Goal: Complete application form

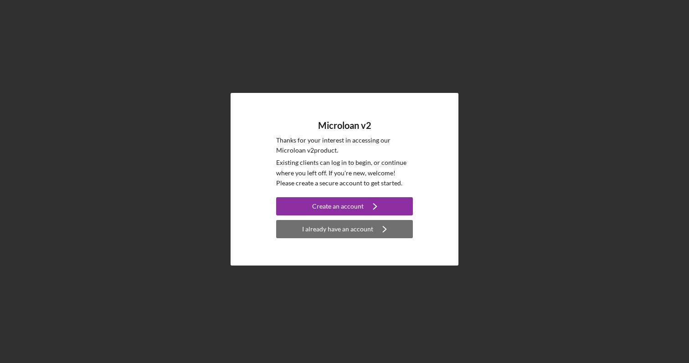
click at [343, 228] on div "I already have an account" at bounding box center [337, 229] width 71 height 18
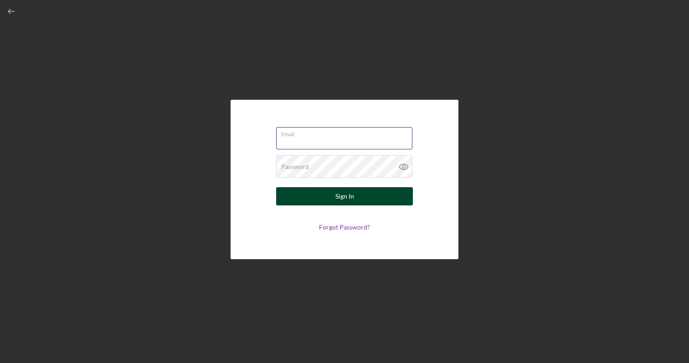
type input "[EMAIL_ADDRESS][DOMAIN_NAME]"
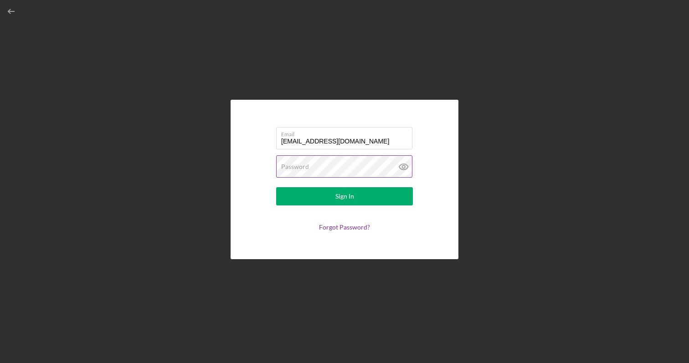
click at [345, 196] on button "Sign In" at bounding box center [344, 196] width 137 height 18
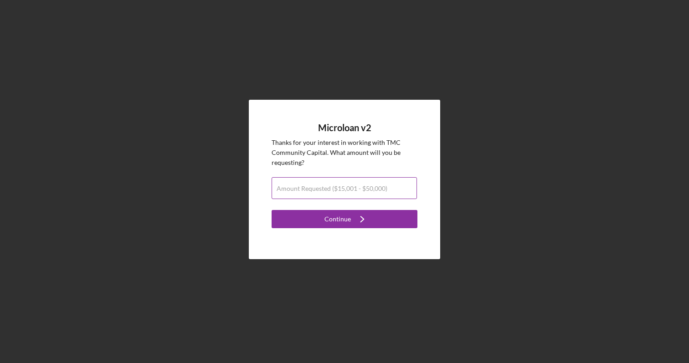
click at [302, 191] on label "Amount Requested ($15,001 - $50,000)" at bounding box center [332, 188] width 111 height 7
click at [302, 191] on input "Amount Requested ($15,001 - $50,000)" at bounding box center [344, 188] width 145 height 22
click at [311, 190] on input "$30,000" at bounding box center [344, 188] width 145 height 22
click at [283, 191] on input "$50,000" at bounding box center [344, 188] width 145 height 22
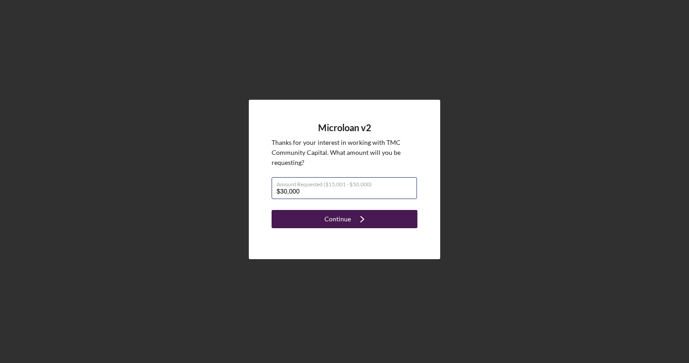
type input "$30,000"
click at [320, 217] on button "Continue Icon/Navigate" at bounding box center [345, 219] width 146 height 18
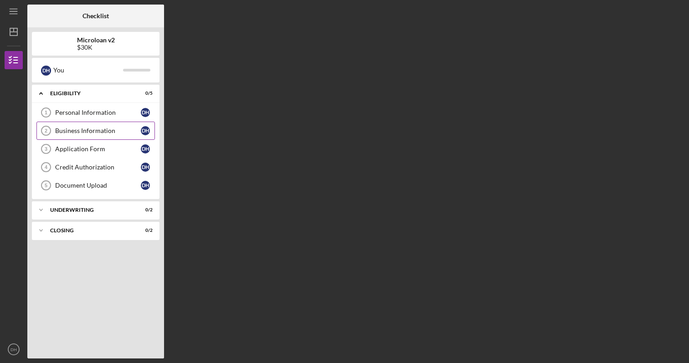
click at [88, 131] on div "Business Information" at bounding box center [98, 130] width 86 height 7
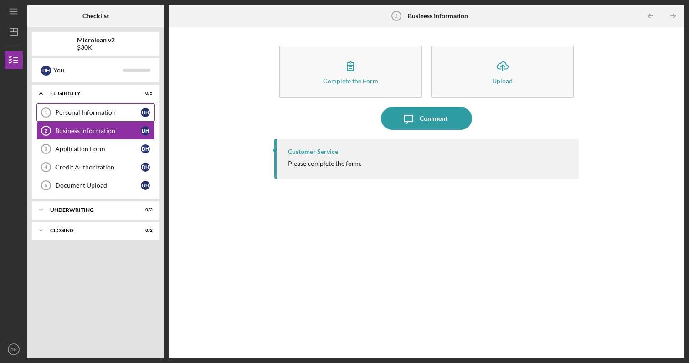
click at [88, 115] on div "Personal Information" at bounding box center [98, 112] width 86 height 7
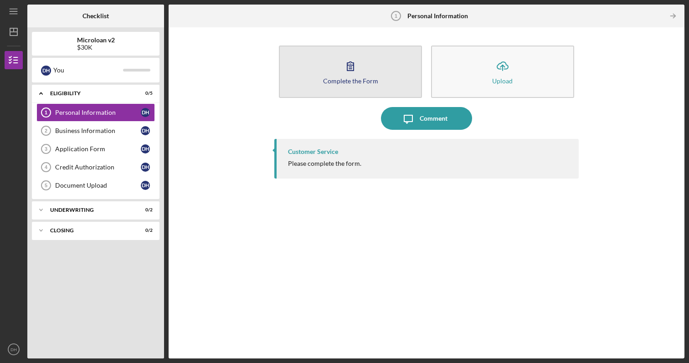
click at [339, 76] on button "Complete the Form Form" at bounding box center [350, 72] width 143 height 52
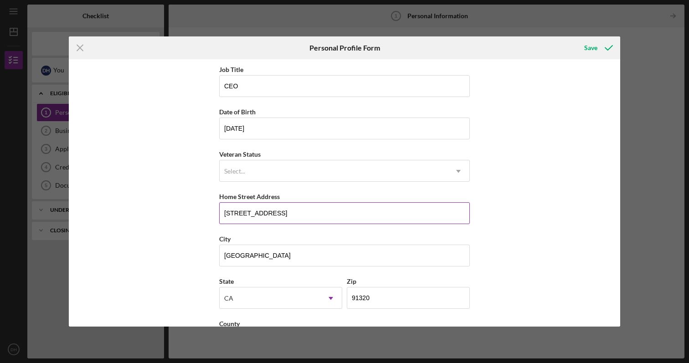
scroll to position [52, 0]
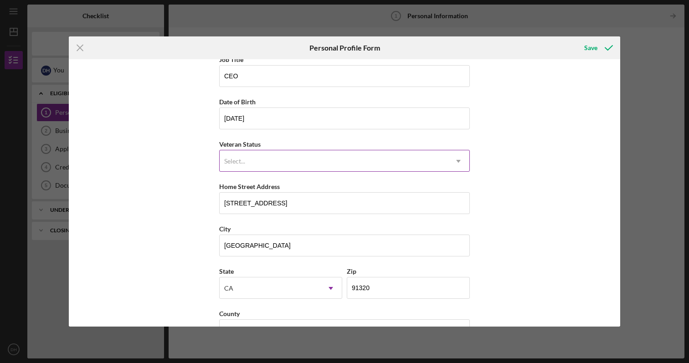
click at [259, 160] on div "Select..." at bounding box center [334, 161] width 228 height 21
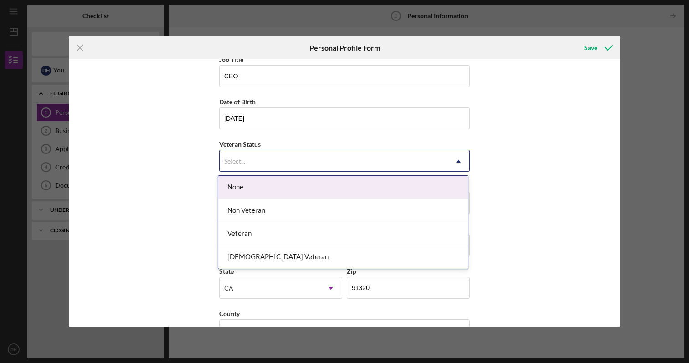
click at [252, 191] on div "None" at bounding box center [343, 187] width 250 height 23
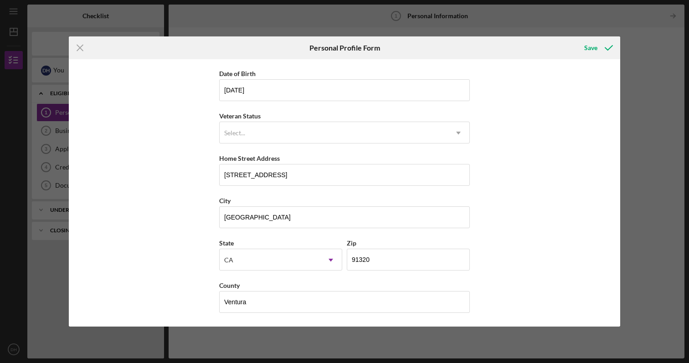
scroll to position [81, 0]
click at [589, 49] on div "Save" at bounding box center [590, 48] width 13 height 18
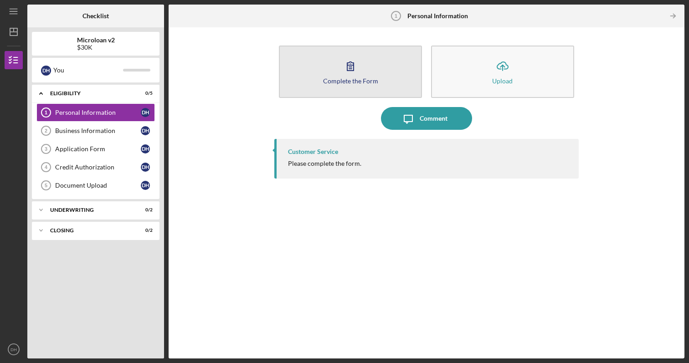
click at [348, 80] on div "Complete the Form" at bounding box center [350, 80] width 55 height 7
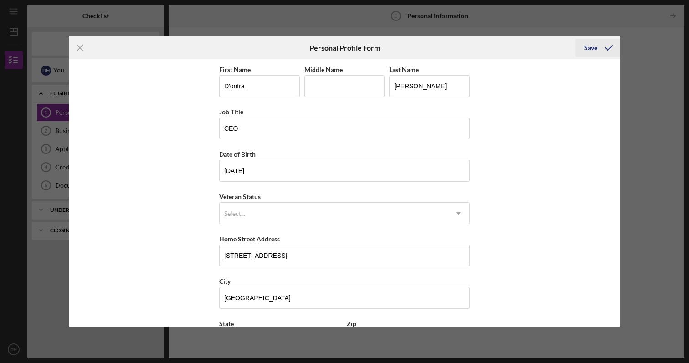
click at [609, 46] on icon "submit" at bounding box center [609, 47] width 23 height 23
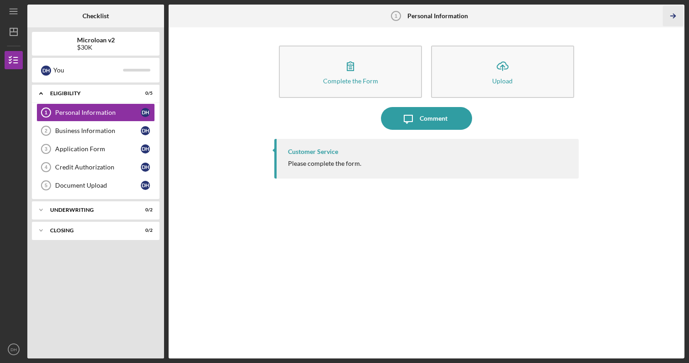
click at [676, 16] on polyline "button" at bounding box center [674, 16] width 2 height 4
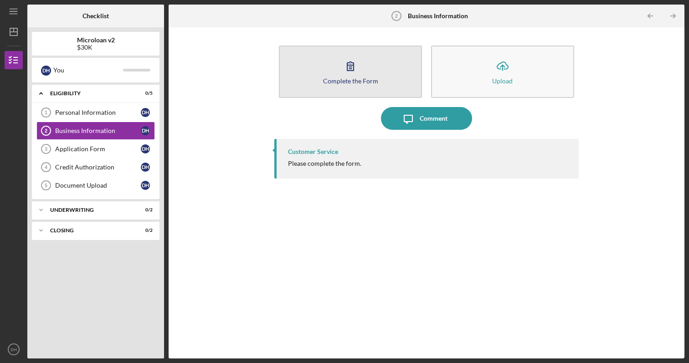
click at [351, 72] on icon "button" at bounding box center [350, 66] width 23 height 23
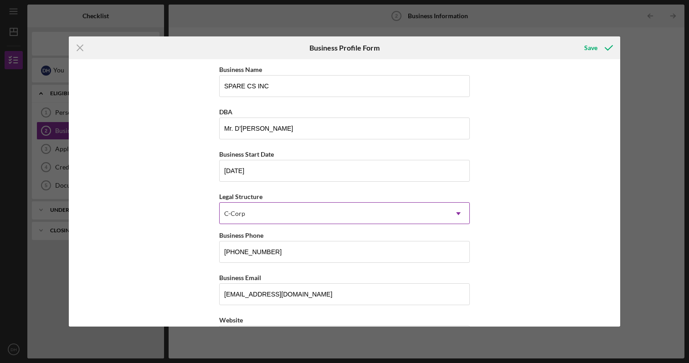
click at [262, 214] on div "C-Corp" at bounding box center [334, 213] width 228 height 21
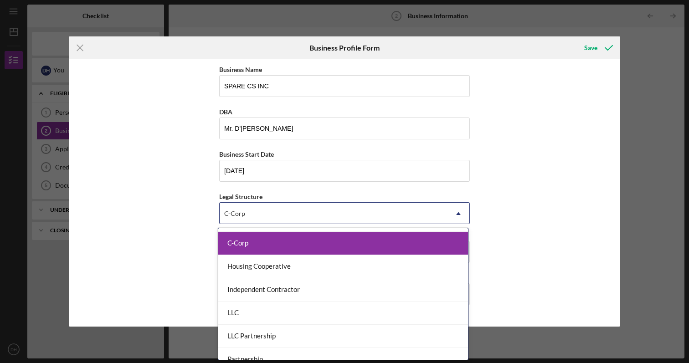
scroll to position [91, 0]
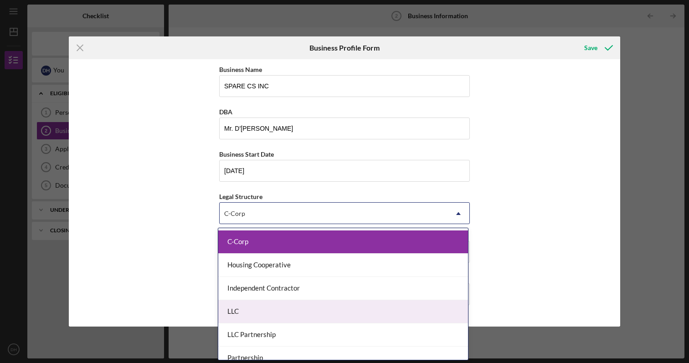
click at [252, 307] on div "LLC" at bounding box center [343, 311] width 250 height 23
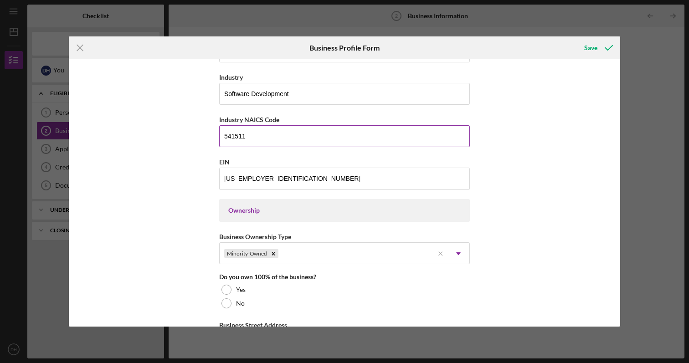
scroll to position [290, 0]
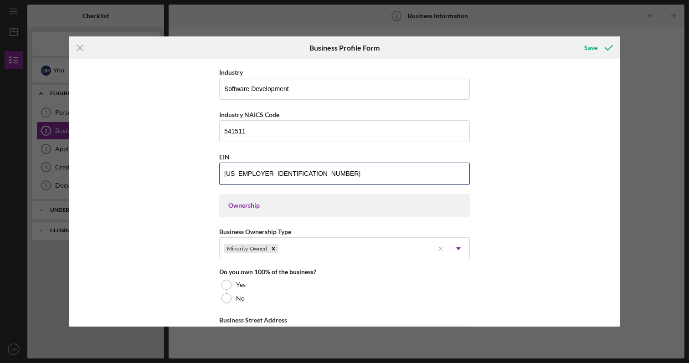
drag, startPoint x: 264, startPoint y: 174, endPoint x: 209, endPoint y: 172, distance: 55.2
click at [209, 172] on div "Business Name SPARE CS INC DBA Mr. D'[PERSON_NAME] Business Start Date [DATE] L…" at bounding box center [345, 193] width 552 height 268
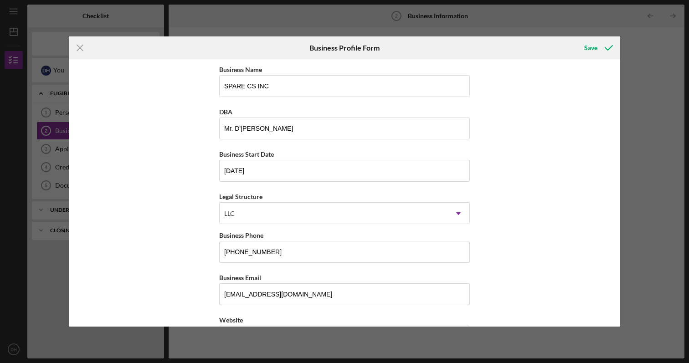
scroll to position [0, 0]
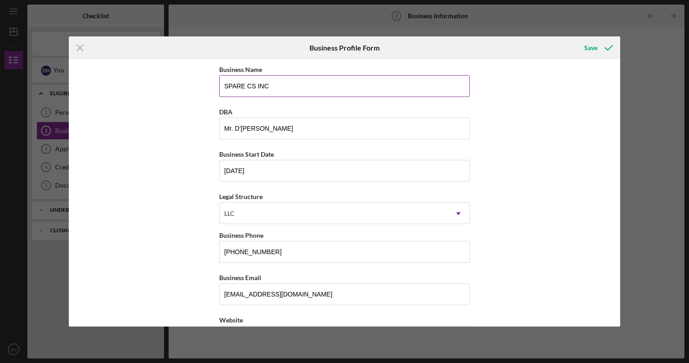
click at [253, 88] on input "SPARE CS INC" at bounding box center [344, 86] width 251 height 22
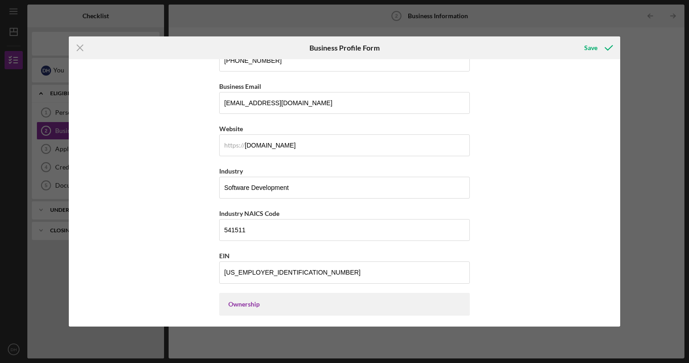
scroll to position [262, 0]
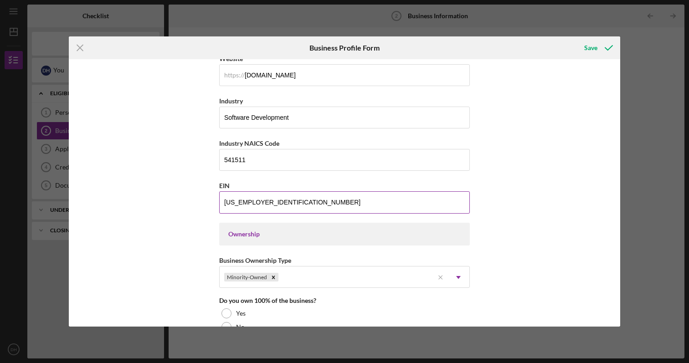
type input "SPARE Payments LLC"
click at [243, 201] on input "[US_EMPLOYER_IDENTIFICATION_NUMBER]" at bounding box center [344, 202] width 251 height 22
paste input "[US_EMPLOYER_IDENTIFICATION_NUMBER]"
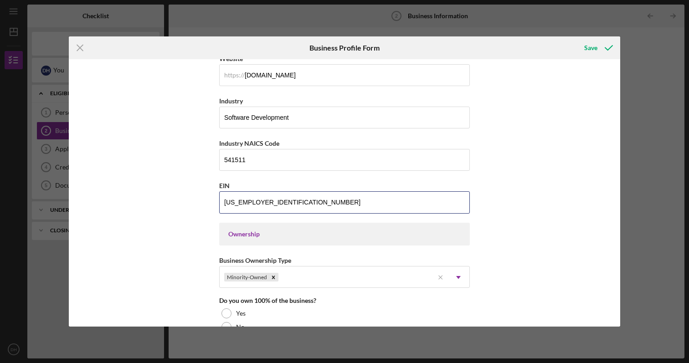
type input "[US_EMPLOYER_IDENTIFICATION_NUMBER]"
click at [204, 269] on div "Business Name SPARE Payments LLC DBA Mr. D'[PERSON_NAME] Business Start Date [D…" at bounding box center [345, 193] width 552 height 268
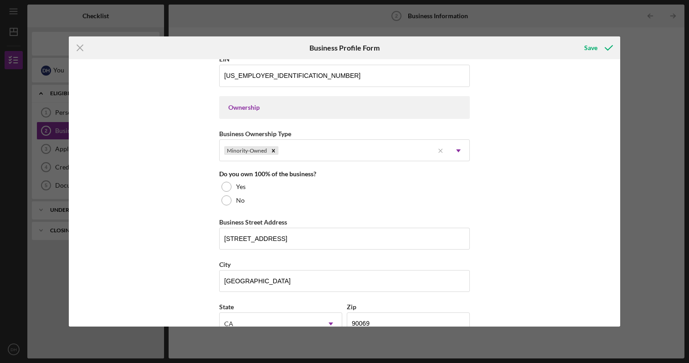
scroll to position [392, 0]
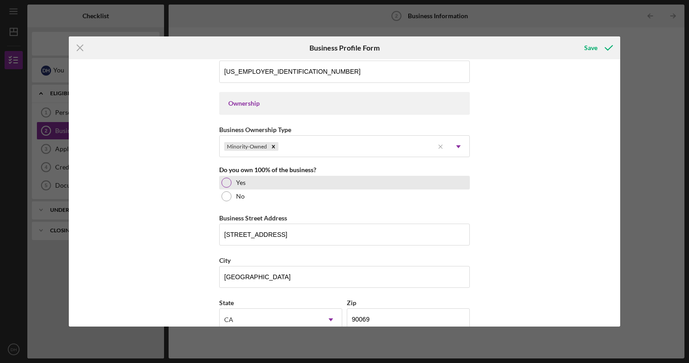
click at [227, 182] on div at bounding box center [227, 183] width 10 height 10
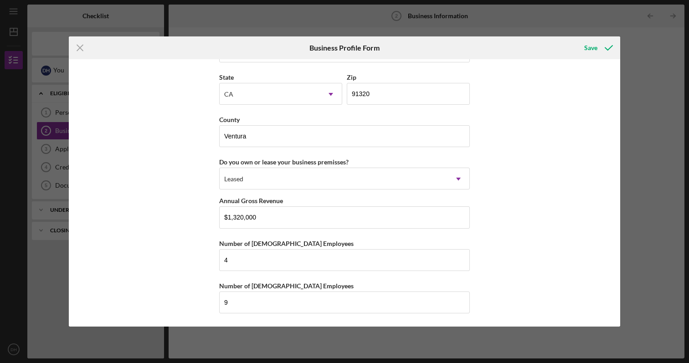
scroll to position [834, 0]
drag, startPoint x: 241, startPoint y: 305, endPoint x: 211, endPoint y: 303, distance: 30.2
click at [211, 303] on div "Business Name SPARE Payments LLC DBA Mr. D'[PERSON_NAME] Business Start Date [D…" at bounding box center [345, 193] width 552 height 268
click at [520, 245] on div "Business Name SPARE Payments LLC DBA Mr. D'[PERSON_NAME] Business Start Date [D…" at bounding box center [345, 193] width 552 height 268
click at [609, 47] on icon "submit" at bounding box center [609, 47] width 23 height 23
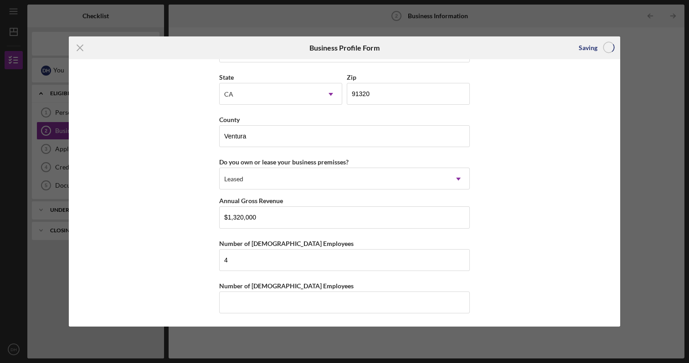
type input "9"
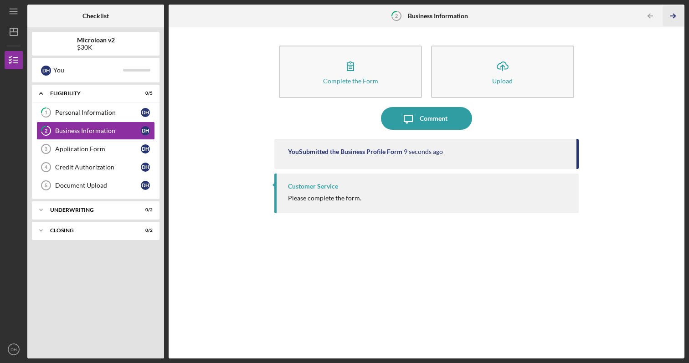
click at [674, 15] on icon "Icon/Table Pagination Arrow" at bounding box center [673, 16] width 21 height 21
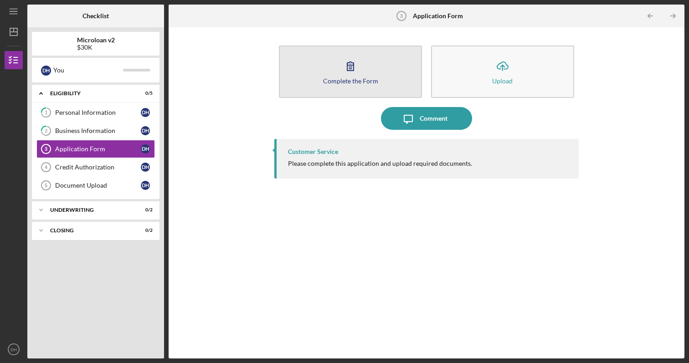
click at [356, 72] on icon "button" at bounding box center [350, 66] width 23 height 23
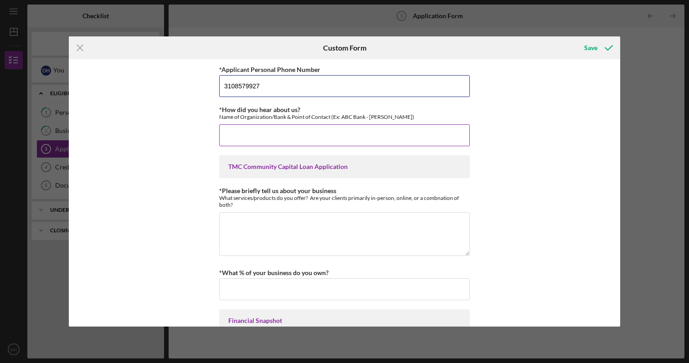
type input "3108579927"
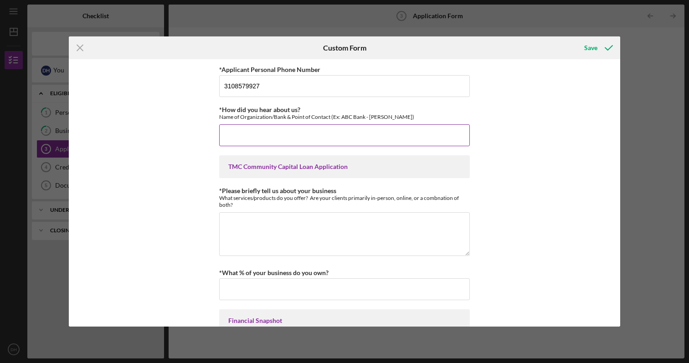
click at [349, 134] on input "*How did you hear about us?" at bounding box center [344, 135] width 251 height 22
type input "website"
click at [183, 231] on div "*Applicant Personal Phone Number [PHONE_NUMBER] *How did you hear about us? Nam…" at bounding box center [345, 193] width 552 height 268
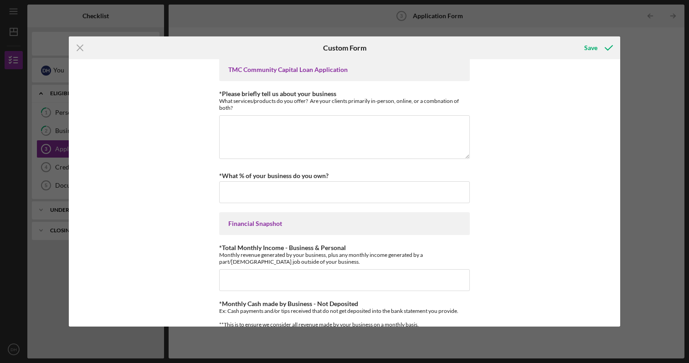
scroll to position [98, 0]
click at [263, 136] on textarea "*Please briefly tell us about your business" at bounding box center [344, 136] width 251 height 44
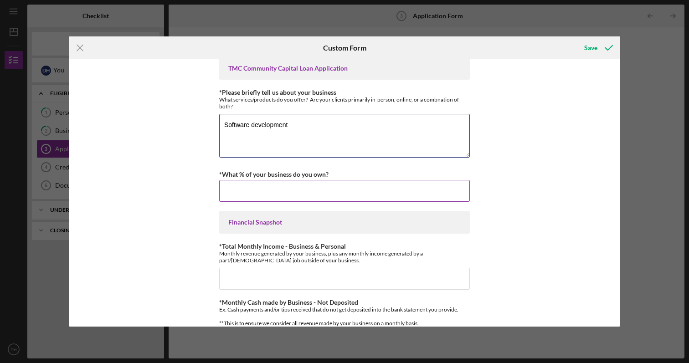
type textarea "Software development"
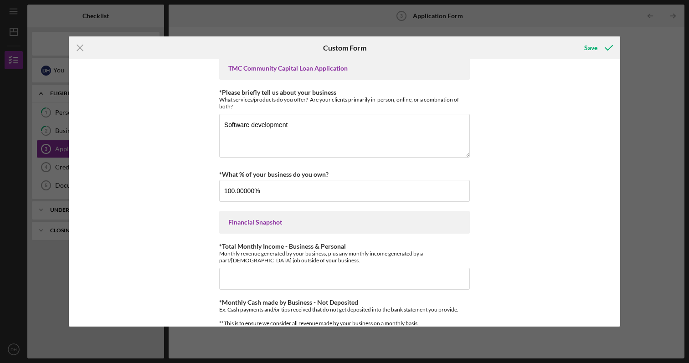
click at [209, 240] on div "*Applicant Personal Phone Number [PHONE_NUMBER] *How did you hear about us? Nam…" at bounding box center [345, 193] width 552 height 268
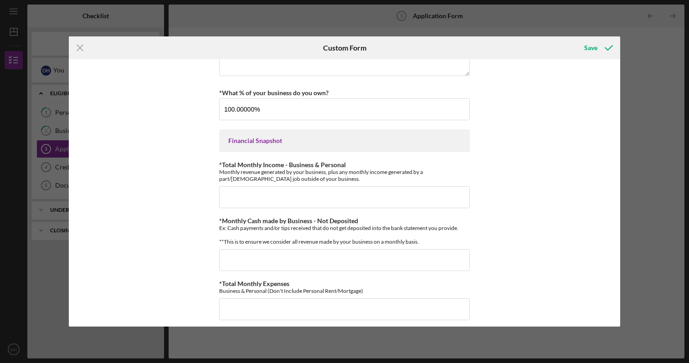
scroll to position [191, 0]
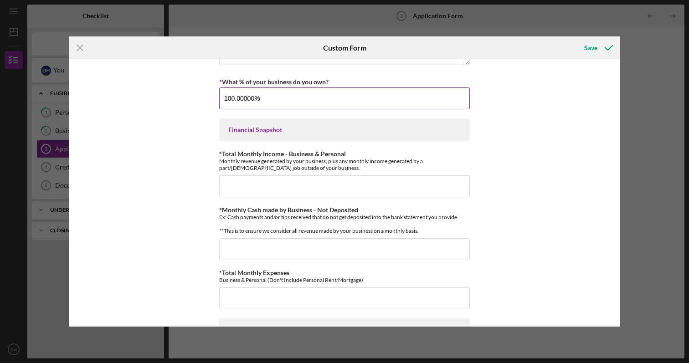
click at [252, 97] on input "100.00000%" at bounding box center [344, 99] width 251 height 22
click at [598, 47] on button "Save" at bounding box center [597, 48] width 45 height 18
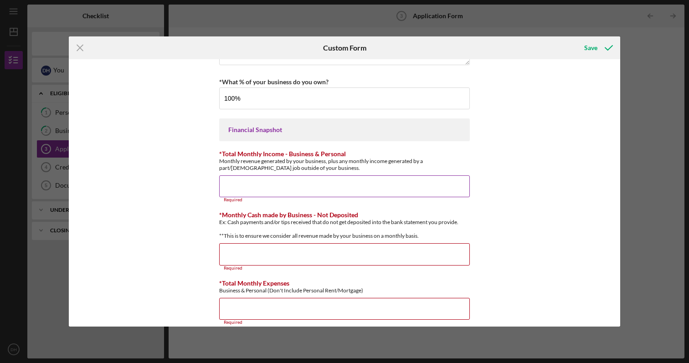
type input "100.00000%"
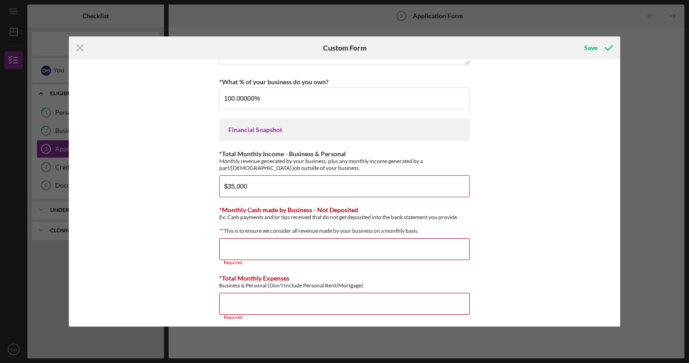
type input "$350,000"
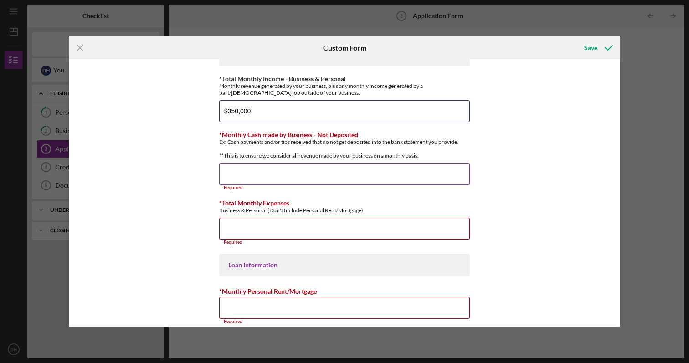
scroll to position [279, 0]
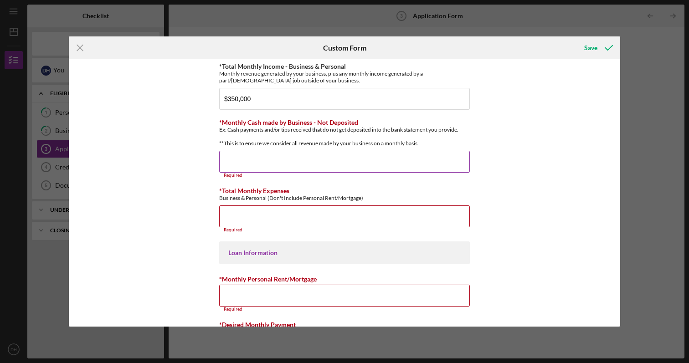
type input "$0"
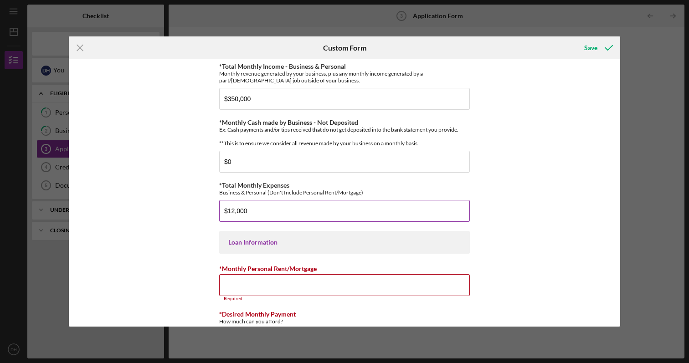
type input "$120,000"
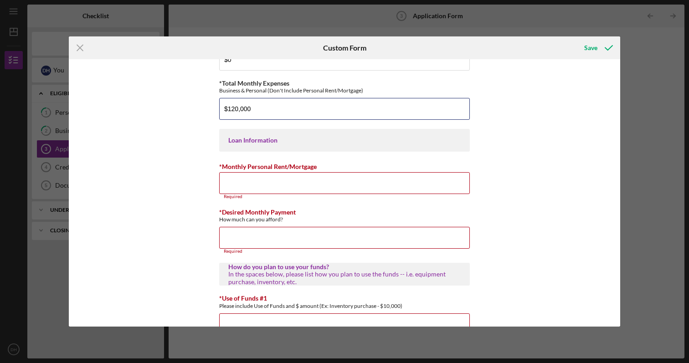
scroll to position [382, 0]
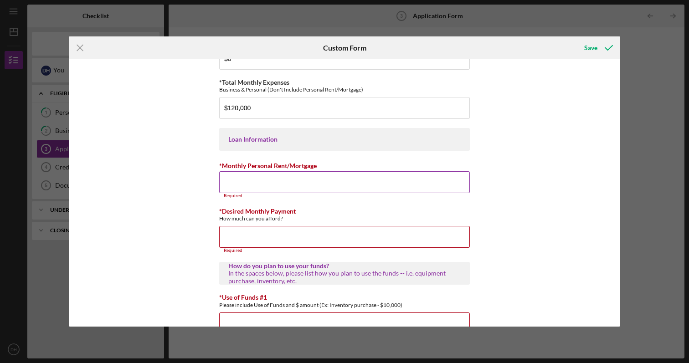
click at [246, 193] on input "*Monthly Personal Rent/Mortgage" at bounding box center [344, 182] width 251 height 22
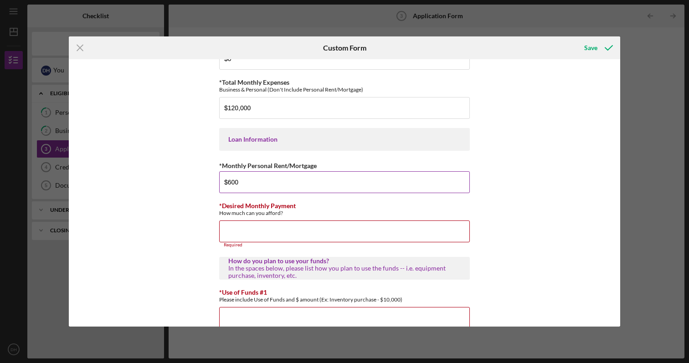
type input "$6,000"
click at [239, 243] on input "*Desired Monthly Payment" at bounding box center [344, 232] width 251 height 22
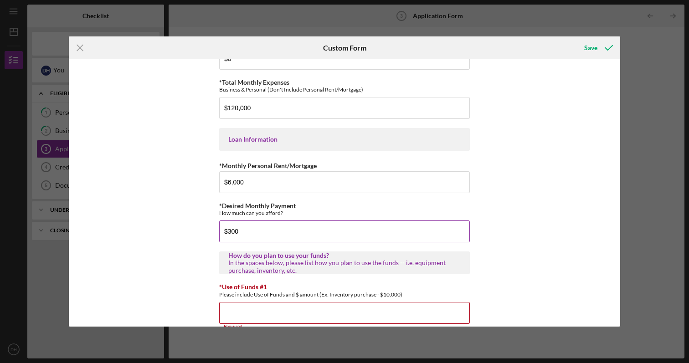
type input "$3,000"
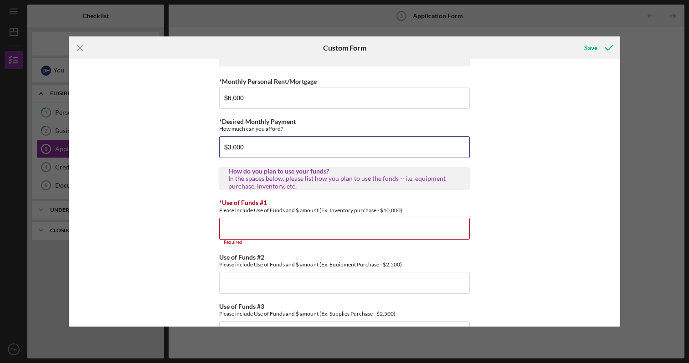
scroll to position [474, 0]
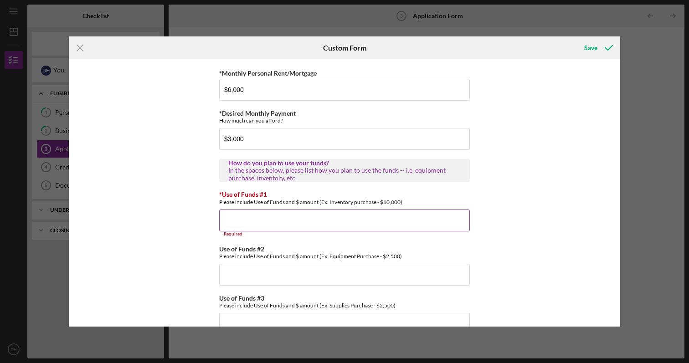
click at [240, 221] on input "*Use of Funds #1" at bounding box center [344, 221] width 251 height 22
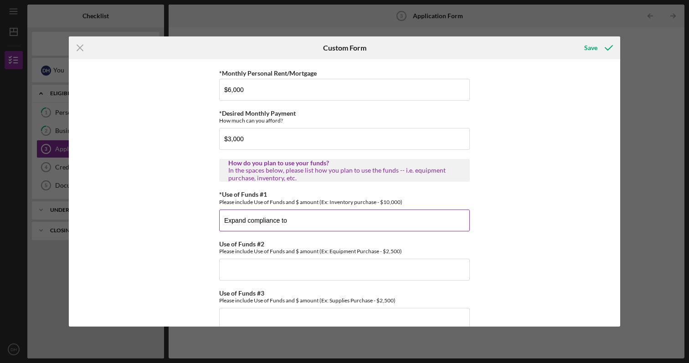
click at [257, 226] on input "Expand compliance to" at bounding box center [344, 221] width 251 height 22
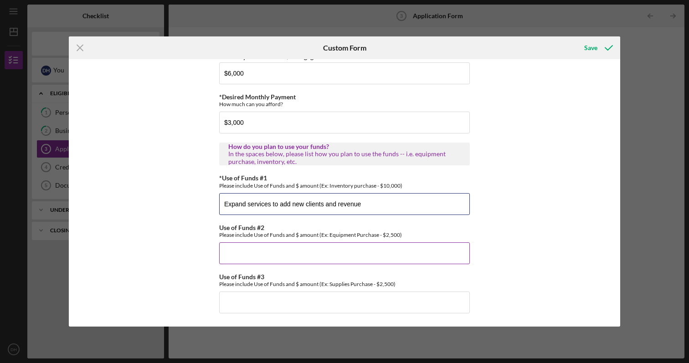
scroll to position [497, 0]
type input "Expand services to add new clients and revenue"
click at [246, 248] on input "Use of Funds #2" at bounding box center [344, 254] width 251 height 22
type input "marketing"
click at [375, 206] on input "Expand services to add new clients and revenue" at bounding box center [344, 204] width 251 height 22
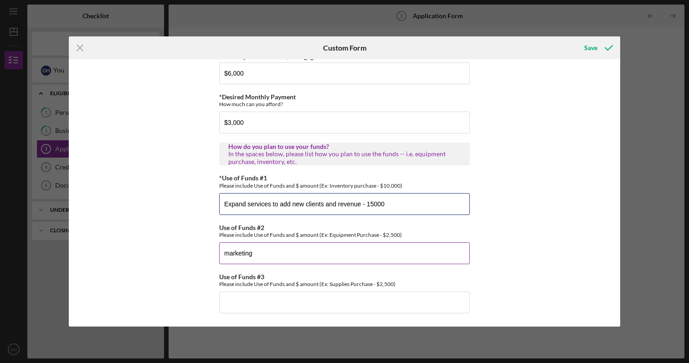
type input "Expand services to add new clients and revenue - 15000"
click at [276, 252] on input "marketing" at bounding box center [344, 254] width 251 height 22
click at [258, 254] on input "marketing - 5000" at bounding box center [344, 254] width 251 height 22
type input "marketing - $5000"
click at [367, 205] on input "Expand services to add new clients and revenue - 15000" at bounding box center [344, 204] width 251 height 22
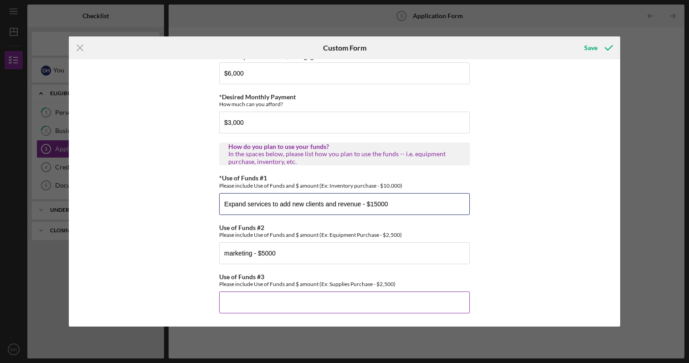
type input "Expand services to add new clients and revenue - $15000"
click at [256, 302] on input "Use of Funds #3" at bounding box center [344, 303] width 251 height 22
type input "backup - $10000"
click at [609, 47] on icon "submit" at bounding box center [609, 47] width 23 height 23
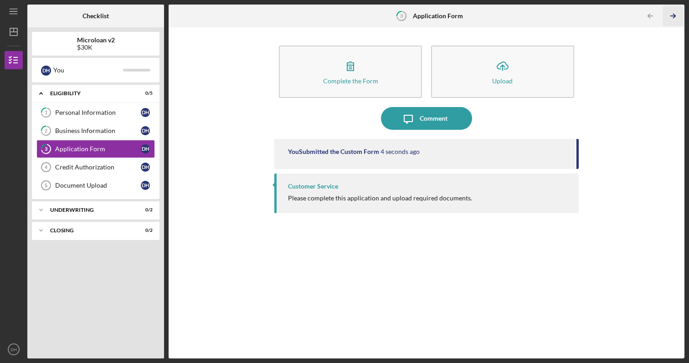
click at [676, 20] on icon "Icon/Table Pagination Arrow" at bounding box center [673, 16] width 21 height 21
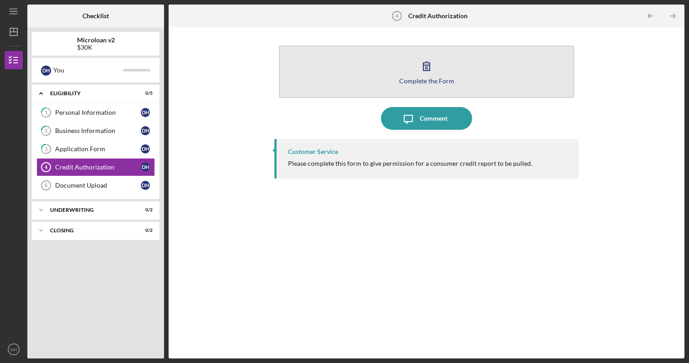
click at [414, 71] on button "Complete the Form Form" at bounding box center [426, 72] width 295 height 52
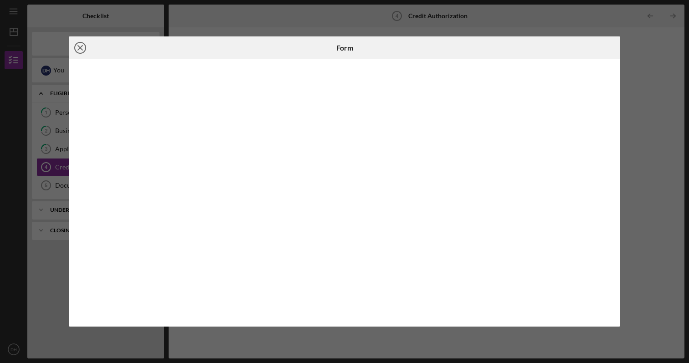
click at [83, 46] on line at bounding box center [80, 48] width 5 height 5
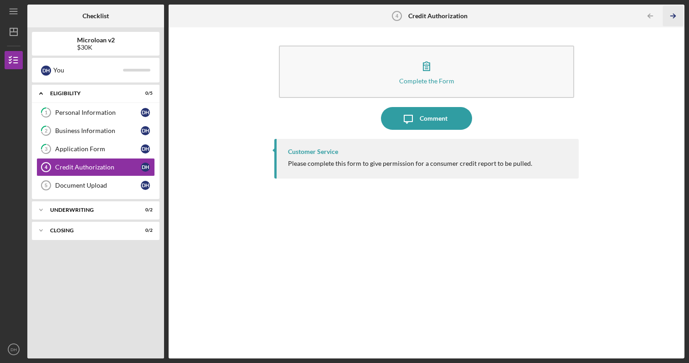
click at [674, 15] on polyline "button" at bounding box center [674, 16] width 2 height 4
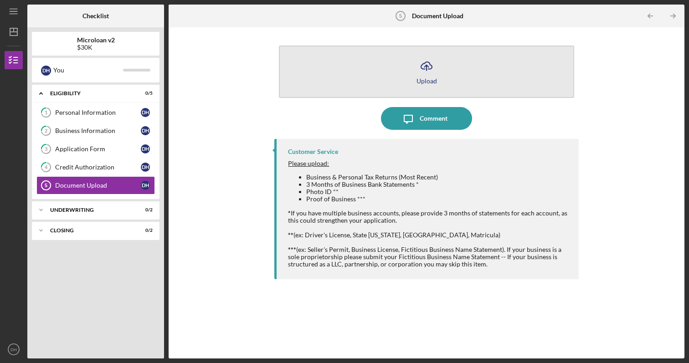
click at [430, 64] on icon "button" at bounding box center [426, 65] width 11 height 7
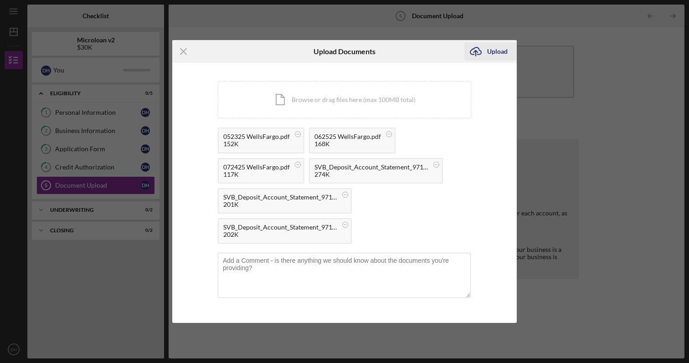
click at [480, 52] on icon "Icon/Upload" at bounding box center [476, 51] width 23 height 23
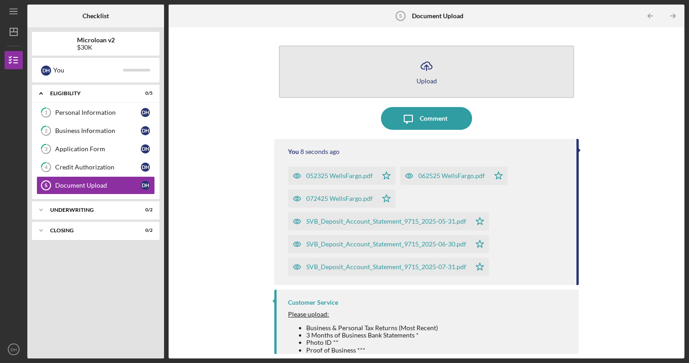
click at [426, 75] on icon "Icon/Upload" at bounding box center [426, 66] width 23 height 23
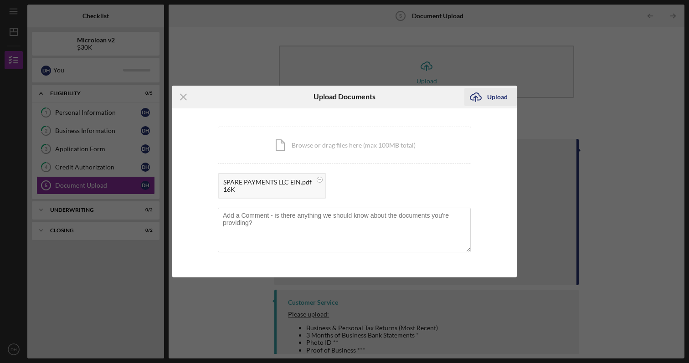
click at [479, 99] on icon "Icon/Upload" at bounding box center [476, 97] width 23 height 23
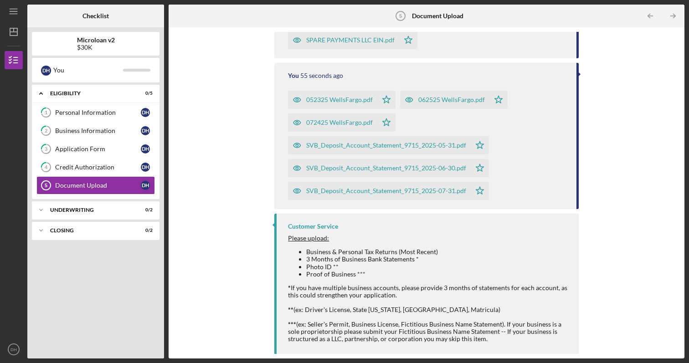
scroll to position [135, 0]
click at [675, 17] on polyline "button" at bounding box center [674, 16] width 2 height 4
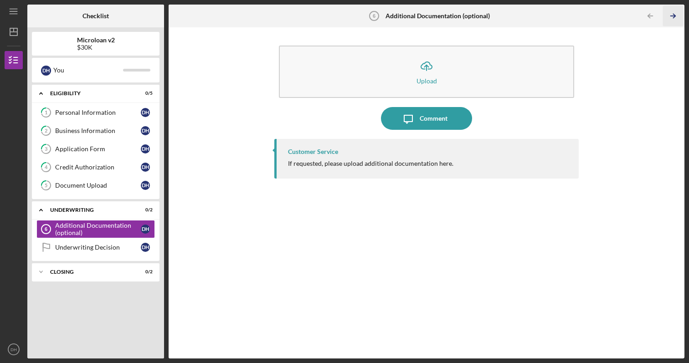
click at [677, 15] on icon "Icon/Table Pagination Arrow" at bounding box center [673, 16] width 21 height 21
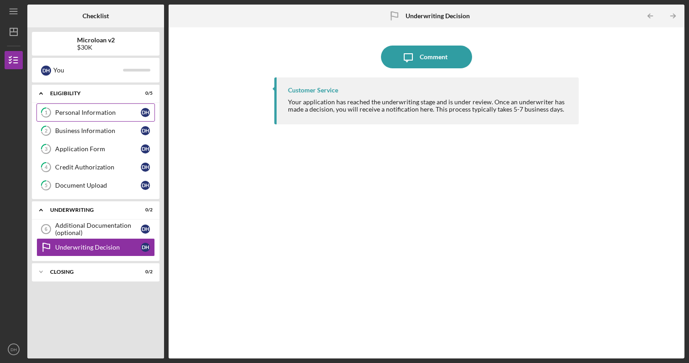
click at [93, 112] on div "Personal Information" at bounding box center [98, 112] width 86 height 7
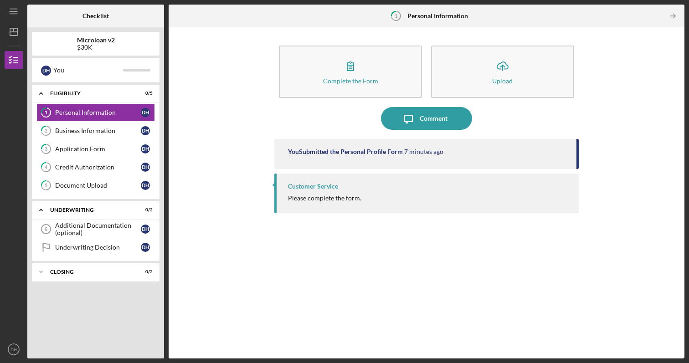
click at [316, 197] on div "Please complete the form." at bounding box center [324, 198] width 73 height 7
click at [307, 185] on div "Customer Service" at bounding box center [313, 186] width 50 height 7
